Goal: Communication & Community: Ask a question

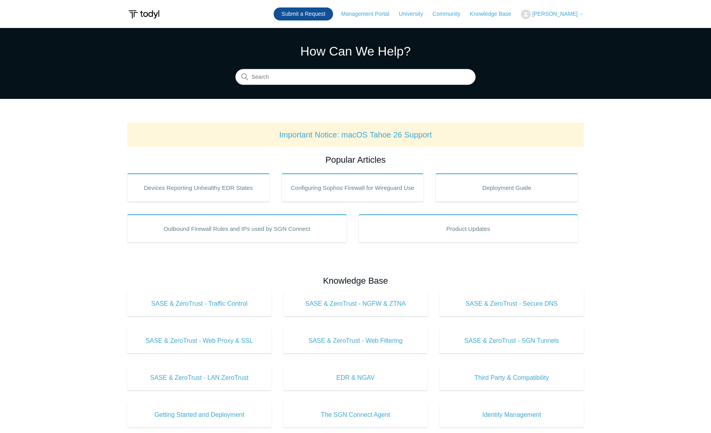
click at [313, 17] on link "Submit a Request" at bounding box center [303, 13] width 59 height 13
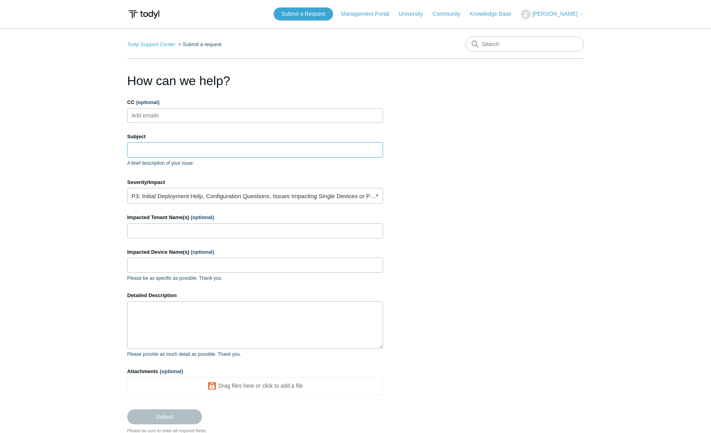
click at [174, 150] on input "Subject" at bounding box center [255, 149] width 256 height 15
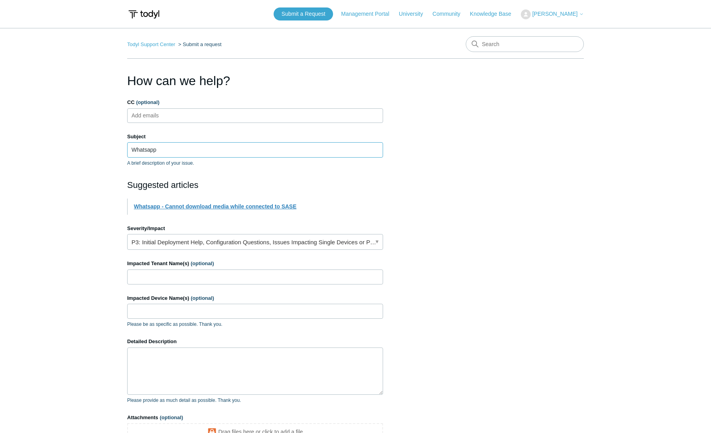
type input "Whatsapp"
click at [221, 206] on link "Whatsapp - Cannot download media while connected to SASE" at bounding box center [215, 206] width 163 height 6
click at [176, 242] on link "P3: Initial Deployment Help, Configuration Questions, Issues Impacting Single D…" at bounding box center [255, 242] width 256 height 16
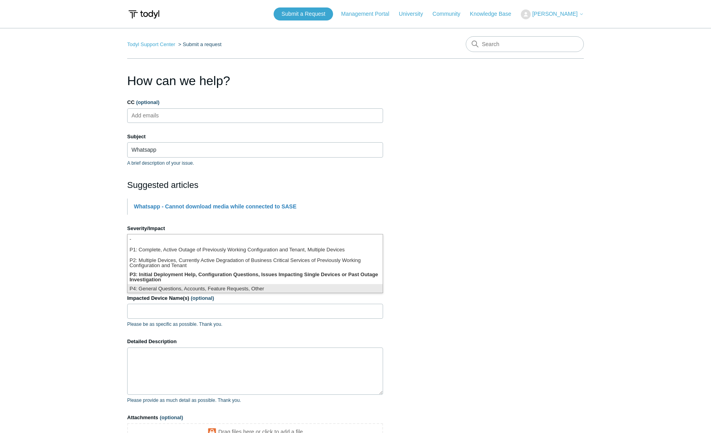
scroll to position [2, 0]
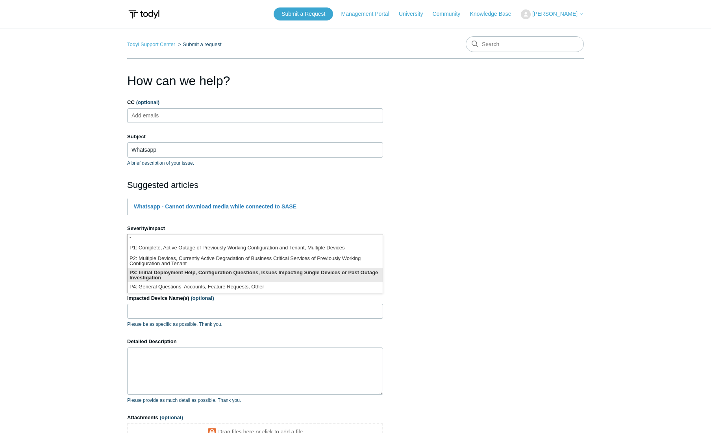
click at [172, 272] on li "P3: Initial Deployment Help, Configuration Questions, Issues Impacting Single D…" at bounding box center [255, 275] width 255 height 14
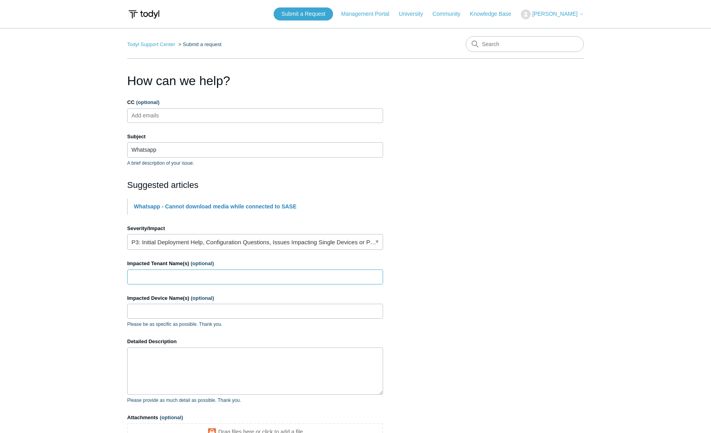
click at [193, 275] on input "Impacted Tenant Name(s) (optional)" at bounding box center [255, 276] width 256 height 15
type input "All"
type textarea "W"
type textarea "F"
type textarea "For the past few days"
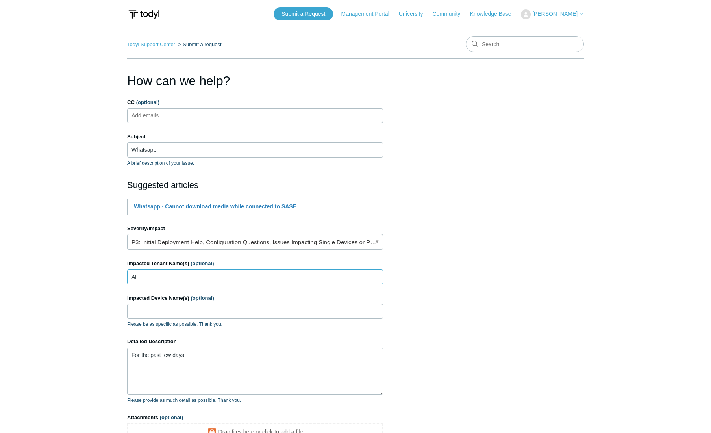
drag, startPoint x: 212, startPoint y: 270, endPoint x: 87, endPoint y: 270, distance: 124.5
click at [87, 270] on main "Todyl Support Center Submit a request How can we help? CC (optional) Add emails…" at bounding box center [355, 249] width 711 height 443
type input "Blueclone Internal"
click at [256, 353] on textarea "For the past few days" at bounding box center [255, 370] width 256 height 47
paste textarea "[URL][DOMAIN_NAME]"
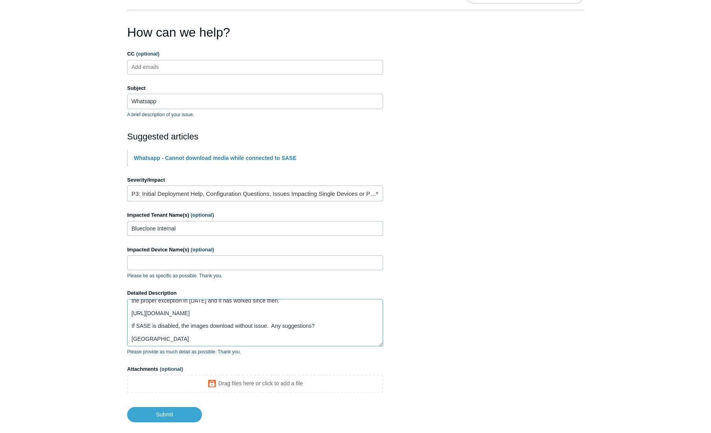
scroll to position [93, 0]
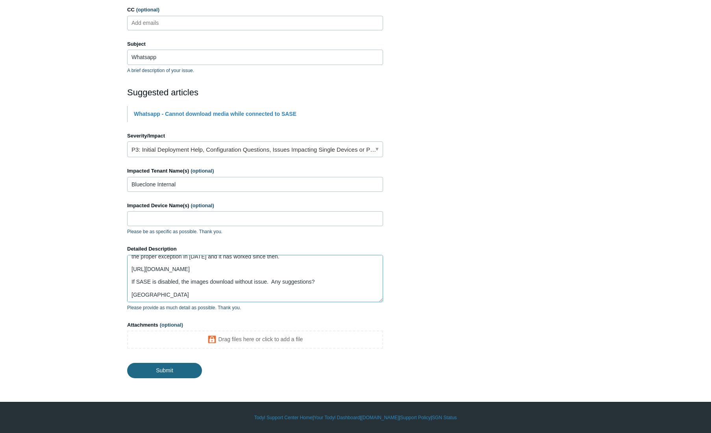
type textarea "For the past few days with SASE enabled, images in Whatapp stopped downloading.…"
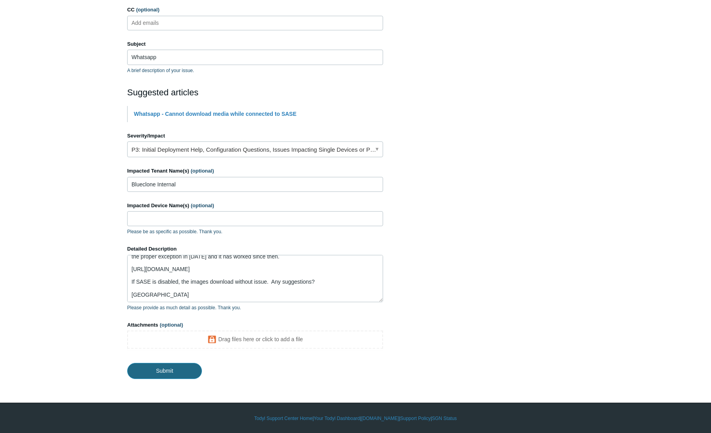
click at [169, 366] on input "Submit" at bounding box center [164, 371] width 75 height 16
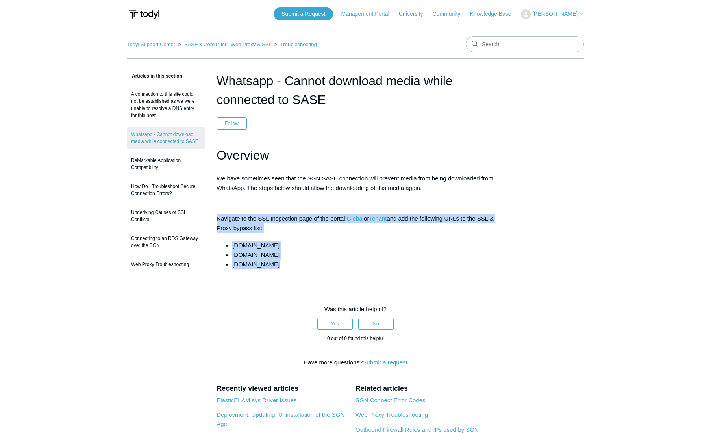
drag, startPoint x: 282, startPoint y: 265, endPoint x: 212, endPoint y: 218, distance: 84.4
click at [212, 218] on article "Whatsapp - Cannot download media while connected to SASE Follow Not yet followe…" at bounding box center [356, 308] width 302 height 475
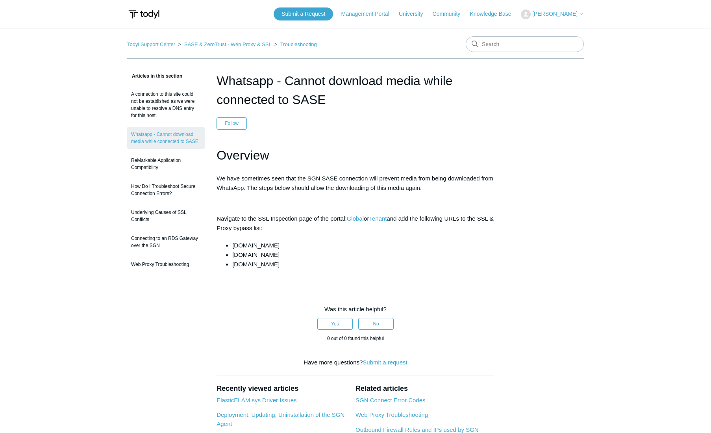
click at [473, 123] on header "Whatsapp - Cannot download media while connected to SASE Follow Not yet followe…" at bounding box center [356, 100] width 278 height 58
